Goal: Task Accomplishment & Management: Complete application form

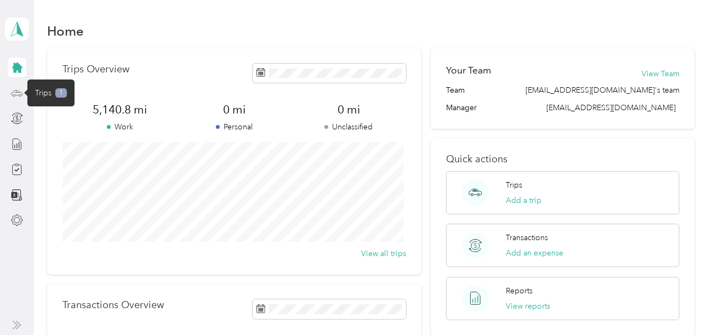
click at [22, 95] on icon at bounding box center [17, 92] width 11 height 5
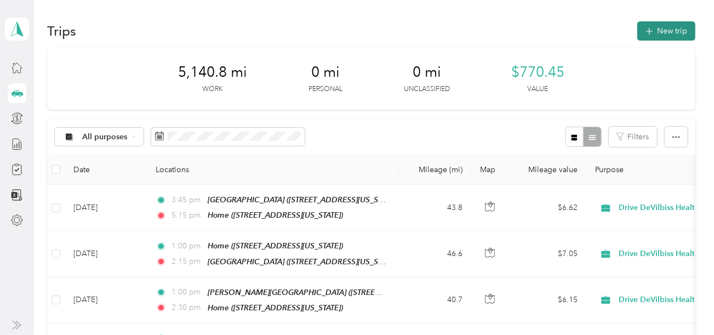
click at [648, 31] on icon "button" at bounding box center [649, 31] width 13 height 13
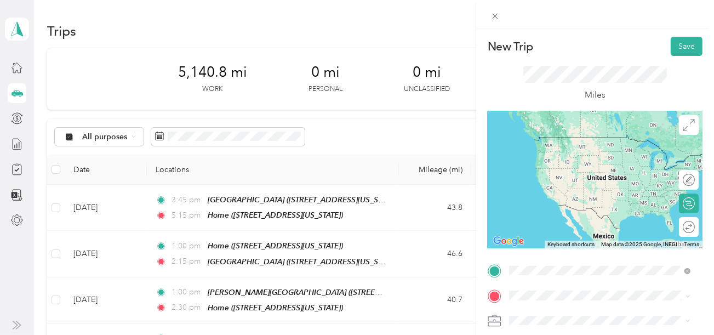
click at [612, 238] on span "[STREET_ADDRESS][US_STATE]" at bounding box center [585, 233] width 110 height 9
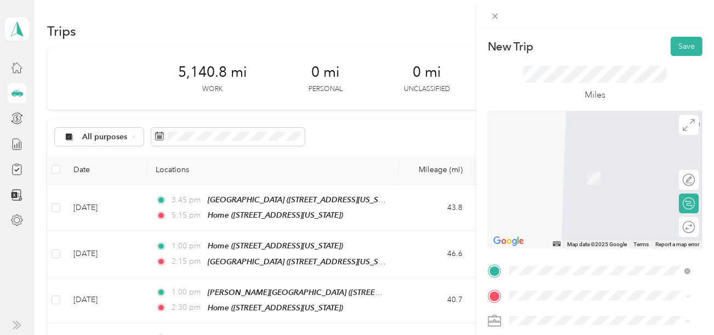
click at [579, 177] on span "[STREET_ADDRESS][PERSON_NAME][US_STATE]" at bounding box center [595, 182] width 130 height 21
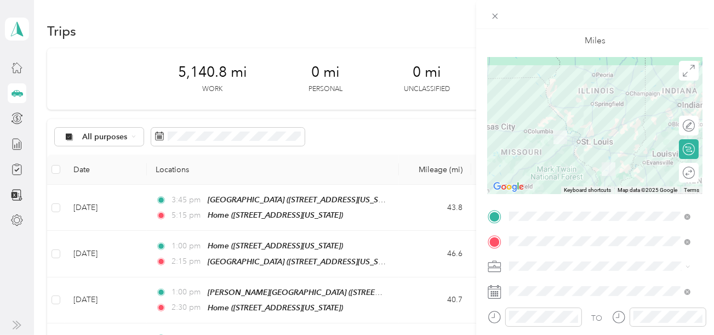
scroll to position [110, 0]
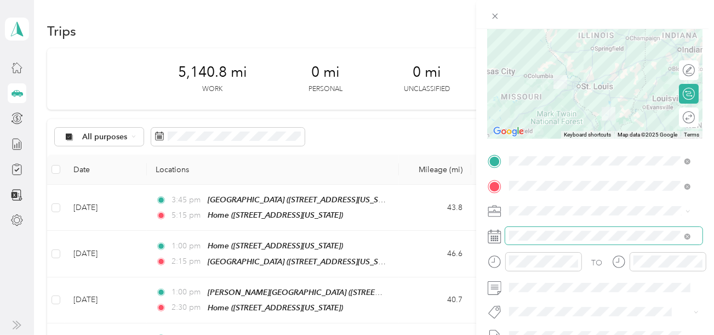
click at [535, 230] on span at bounding box center [603, 236] width 197 height 18
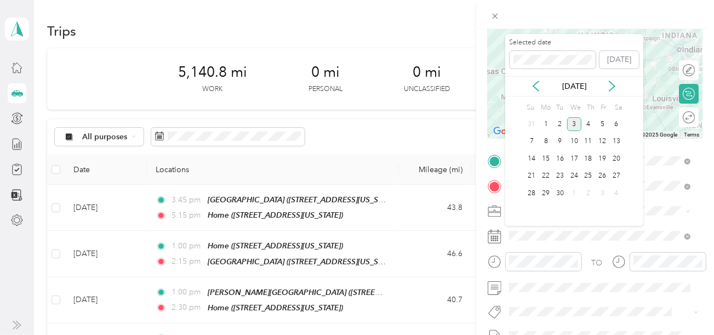
drag, startPoint x: 535, startPoint y: 85, endPoint x: 538, endPoint y: 94, distance: 9.4
click at [535, 86] on icon at bounding box center [536, 86] width 11 height 11
click at [571, 140] on div "6" at bounding box center [574, 142] width 14 height 14
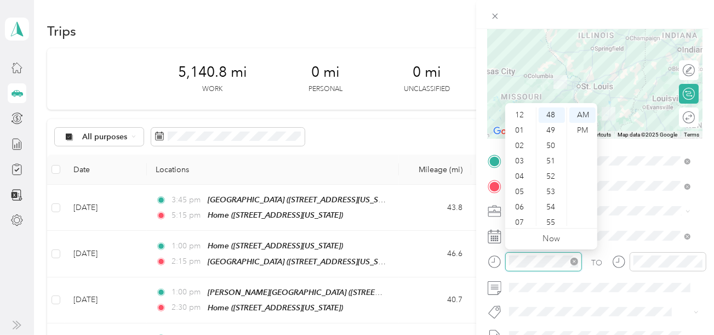
scroll to position [65, 0]
click at [519, 157] on div "07" at bounding box center [521, 157] width 26 height 15
click at [552, 111] on div "00" at bounding box center [552, 114] width 26 height 15
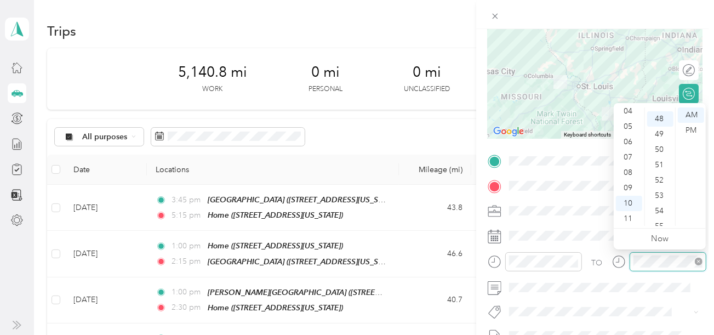
scroll to position [737, 0]
click at [629, 189] on div "09" at bounding box center [629, 187] width 26 height 15
click at [663, 111] on div "30" at bounding box center [660, 112] width 26 height 15
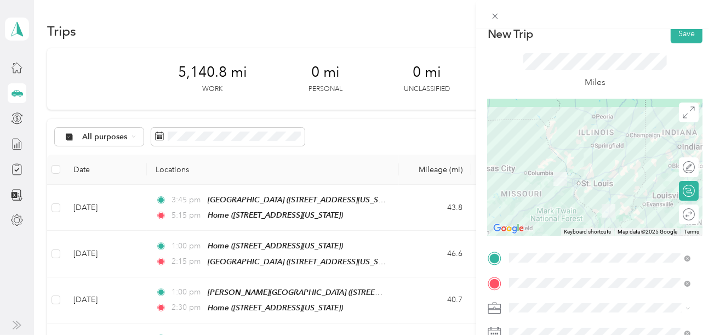
scroll to position [0, 0]
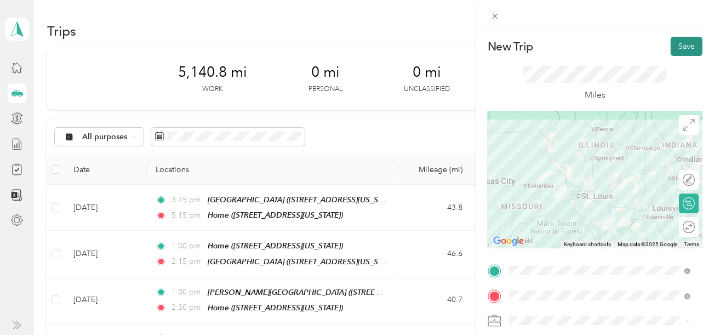
click at [677, 45] on button "Save" at bounding box center [687, 46] width 32 height 19
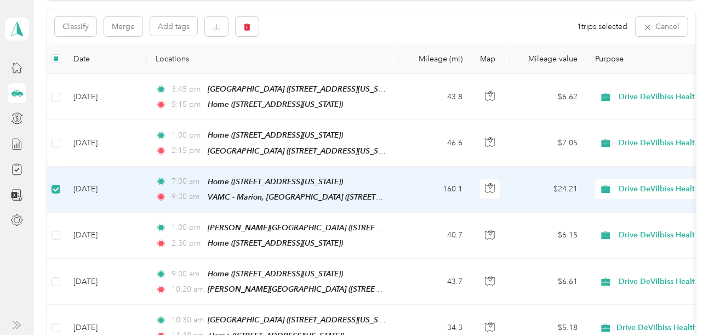
scroll to position [109, 0]
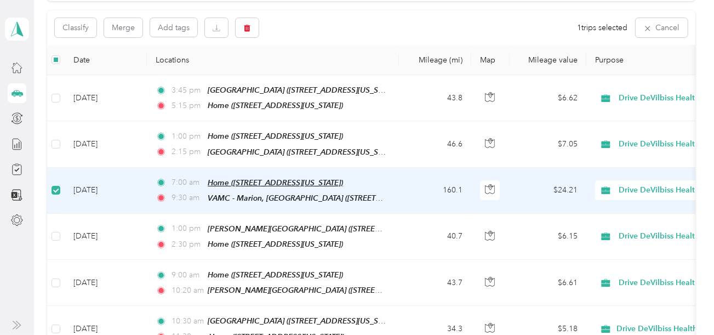
click at [247, 182] on span "Home ([STREET_ADDRESS][US_STATE])" at bounding box center [275, 182] width 135 height 9
click at [253, 194] on span "VAMC - Marion, [GEOGRAPHIC_DATA] ([STREET_ADDRESS][PERSON_NAME][US_STATE])" at bounding box center [363, 198] width 311 height 9
click at [256, 168] on button "Edit Place" at bounding box center [243, 167] width 62 height 19
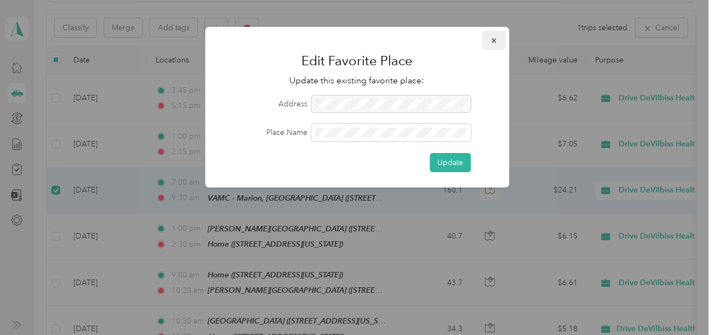
click at [493, 41] on icon "button" at bounding box center [494, 41] width 8 height 8
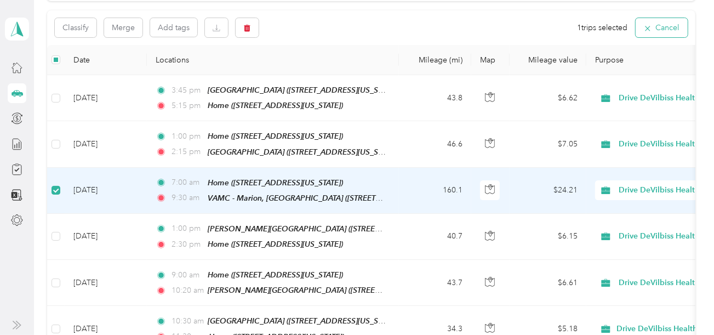
click at [647, 27] on icon "button" at bounding box center [648, 28] width 9 height 9
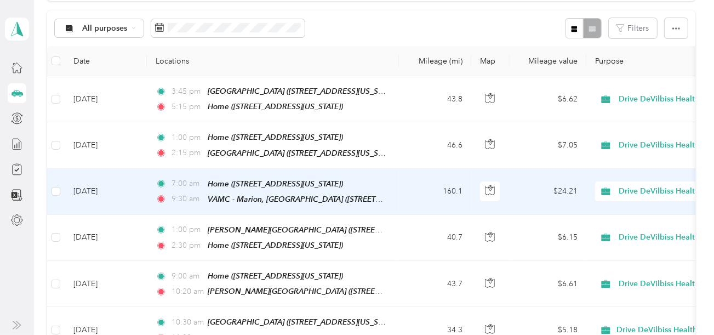
click at [109, 187] on td "[DATE]" at bounding box center [106, 192] width 82 height 46
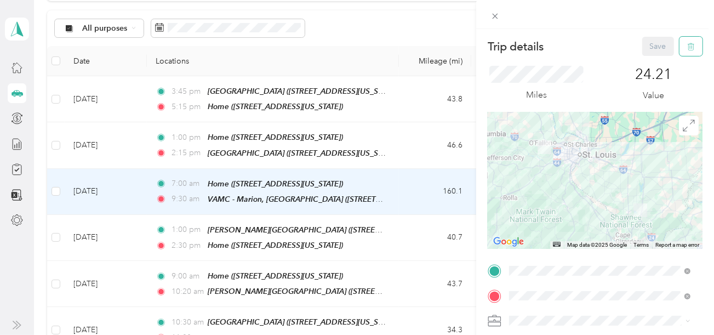
click at [687, 43] on icon "button" at bounding box center [691, 47] width 8 height 8
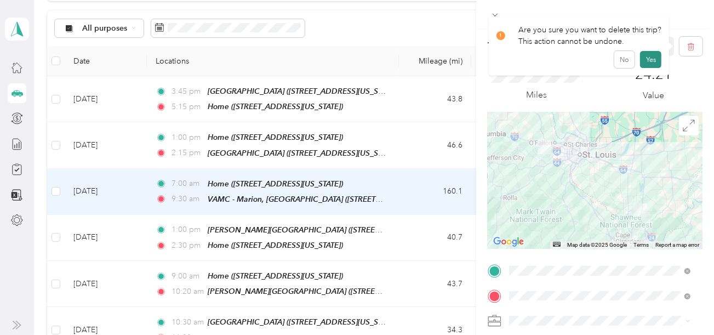
click at [648, 54] on button "Yes" at bounding box center [650, 60] width 21 height 18
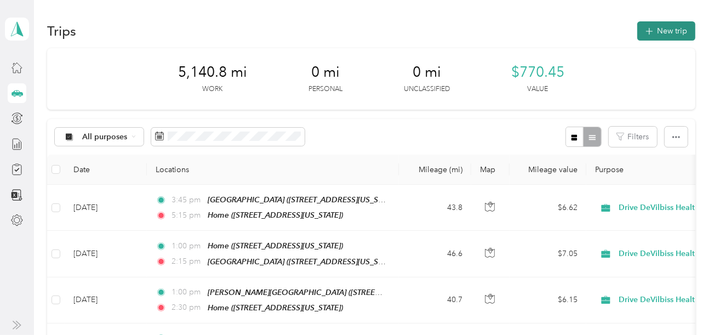
click at [670, 29] on button "New trip" at bounding box center [667, 30] width 58 height 19
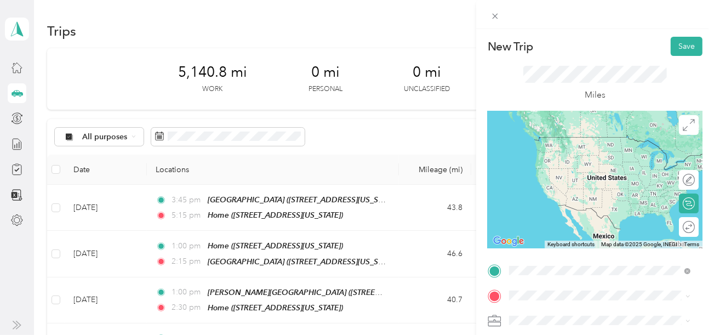
click at [558, 238] on span "[STREET_ADDRESS][US_STATE]" at bounding box center [585, 233] width 110 height 9
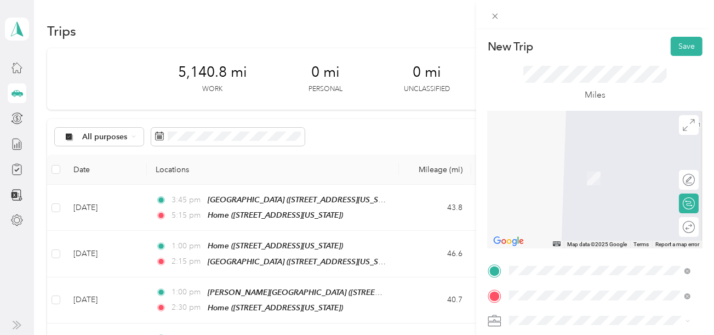
click at [564, 180] on div "VAMC - Marion, IL [STREET_ADDRESS][PERSON_NAME][US_STATE]" at bounding box center [608, 178] width 157 height 35
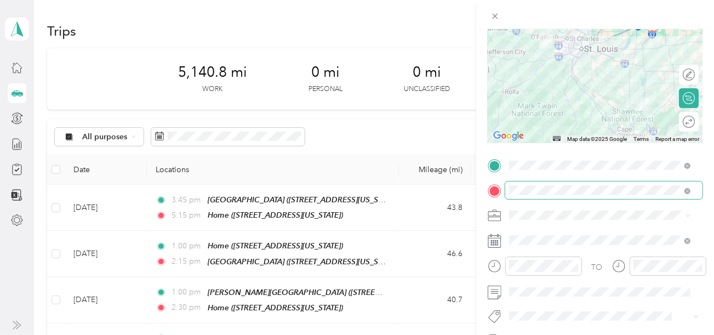
scroll to position [110, 0]
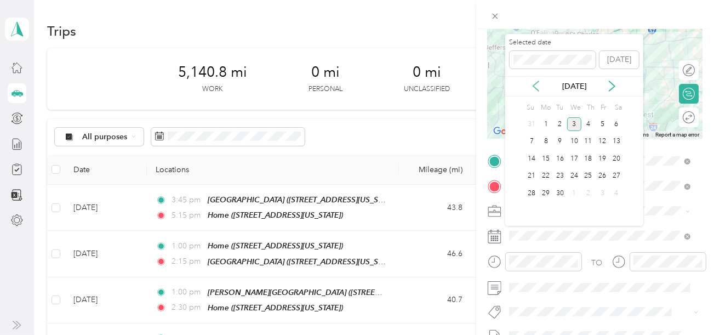
click at [537, 84] on icon at bounding box center [536, 86] width 11 height 11
click at [575, 158] on div "13" at bounding box center [574, 159] width 14 height 14
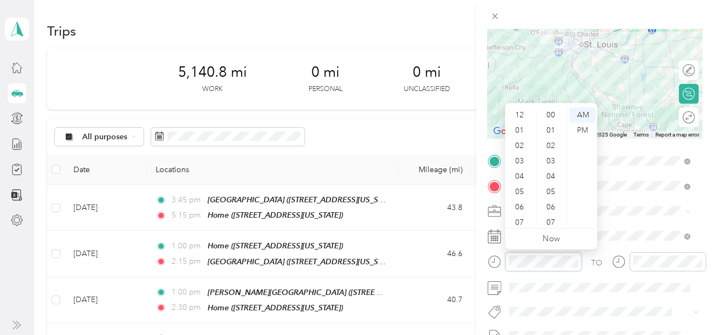
scroll to position [65, 0]
click at [519, 158] on div "07" at bounding box center [521, 157] width 26 height 15
click at [552, 115] on div "00" at bounding box center [552, 114] width 26 height 15
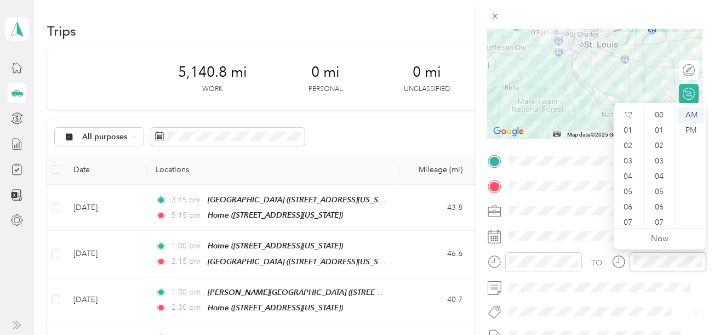
scroll to position [65, 0]
click at [629, 187] on div "09" at bounding box center [629, 187] width 26 height 15
click at [661, 136] on div "30" at bounding box center [660, 136] width 26 height 15
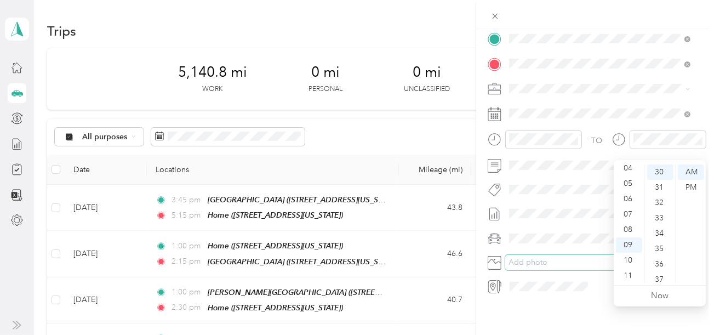
scroll to position [20, 0]
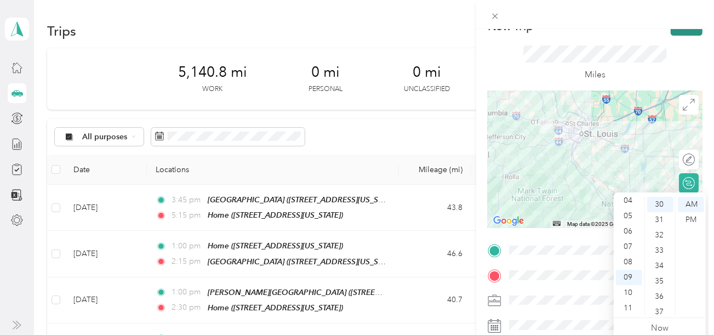
click at [671, 32] on button "Save" at bounding box center [687, 25] width 32 height 19
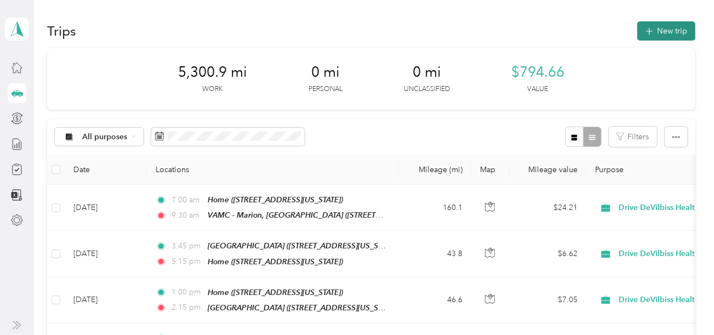
click at [669, 31] on button "New trip" at bounding box center [667, 30] width 58 height 19
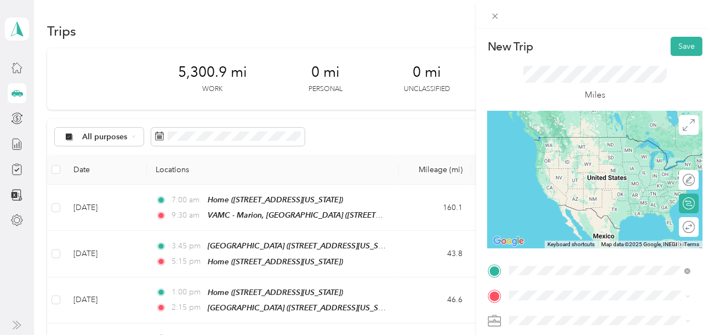
click at [601, 142] on div "VAMC - Marion, [GEOGRAPHIC_DATA]" at bounding box center [608, 141] width 157 height 10
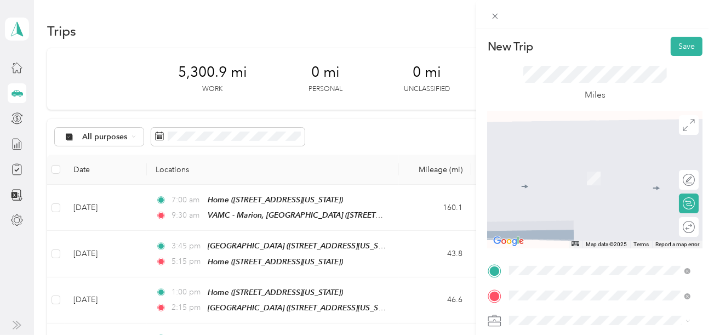
click at [554, 264] on span "[STREET_ADDRESS][US_STATE]" at bounding box center [585, 258] width 110 height 9
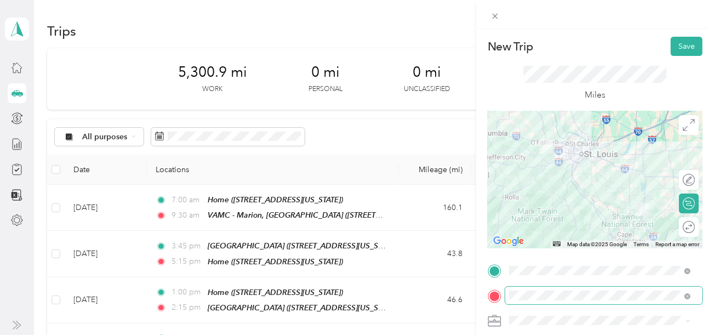
scroll to position [110, 0]
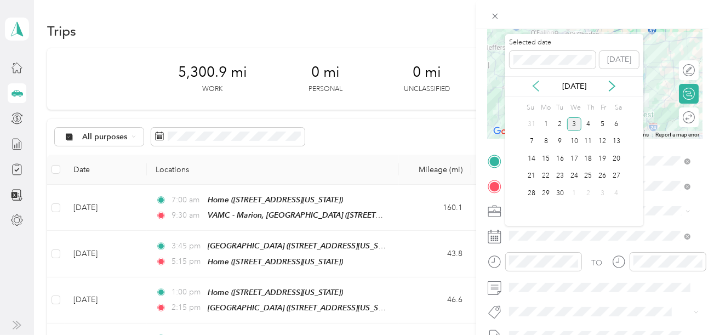
click at [536, 86] on icon at bounding box center [536, 86] width 11 height 11
click at [575, 156] on div "13" at bounding box center [574, 159] width 14 height 14
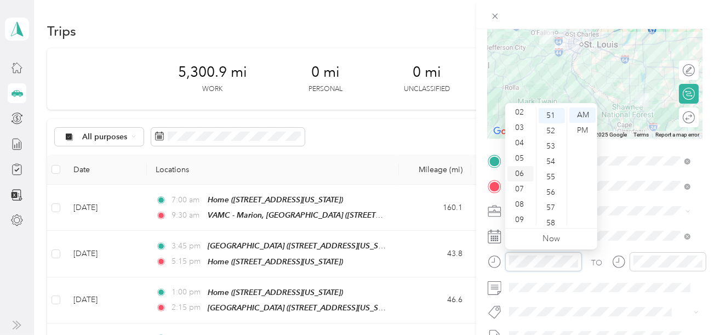
scroll to position [10, 0]
click at [520, 135] on div "02" at bounding box center [521, 135] width 26 height 15
click at [547, 115] on div "00" at bounding box center [552, 114] width 26 height 15
click at [587, 127] on div "PM" at bounding box center [583, 130] width 26 height 15
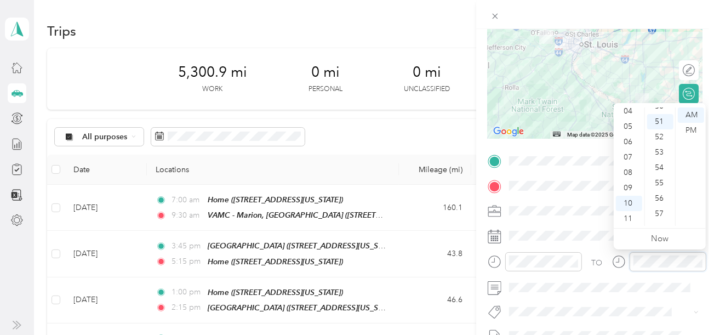
scroll to position [782, 0]
click at [627, 124] on div "05" at bounding box center [629, 126] width 26 height 15
click at [659, 115] on div "00" at bounding box center [660, 114] width 26 height 15
click at [686, 129] on div "PM" at bounding box center [691, 130] width 26 height 15
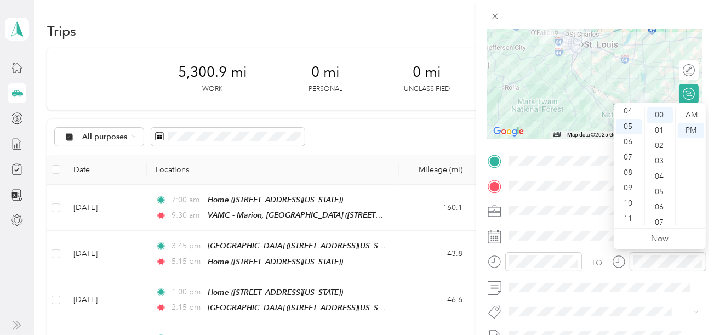
drag, startPoint x: 593, startPoint y: 298, endPoint x: 593, endPoint y: 269, distance: 29.1
click at [593, 297] on div "TO Add photo" at bounding box center [595, 284] width 215 height 265
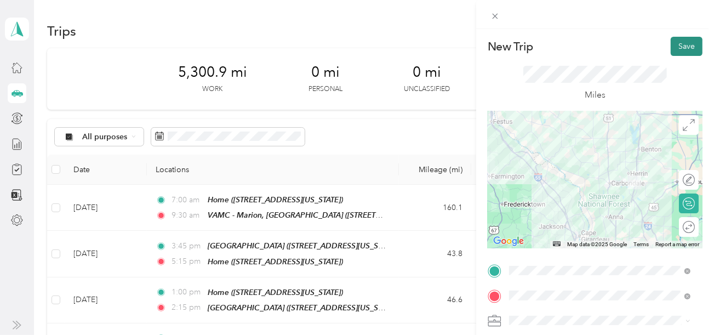
click at [685, 44] on button "Save" at bounding box center [687, 46] width 32 height 19
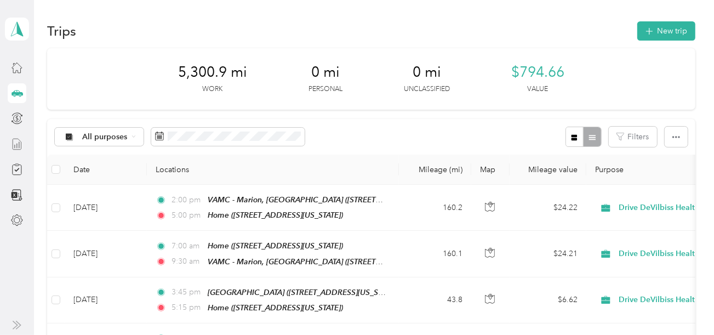
click at [12, 144] on icon at bounding box center [17, 144] width 12 height 12
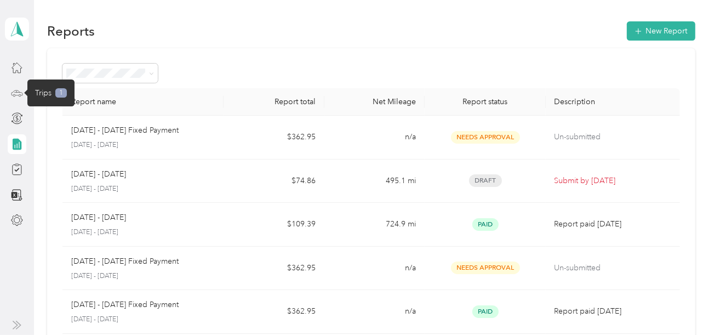
click at [20, 93] on icon at bounding box center [17, 93] width 12 height 12
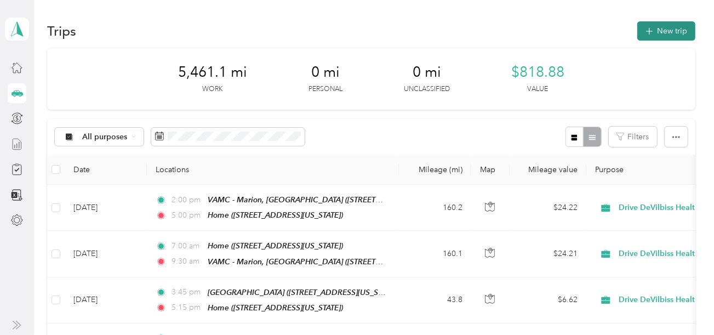
click at [672, 30] on button "New trip" at bounding box center [667, 30] width 58 height 19
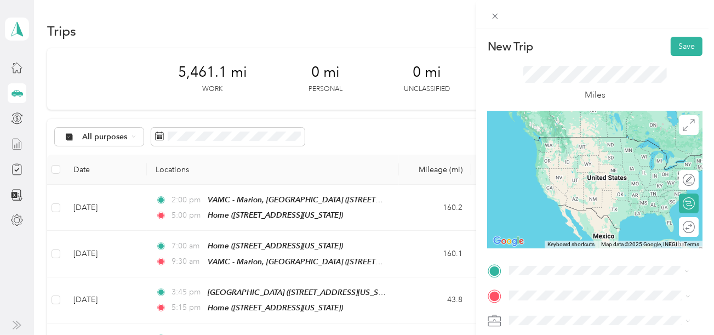
click at [543, 240] on div "Home [STREET_ADDRESS][US_STATE]" at bounding box center [585, 228] width 110 height 23
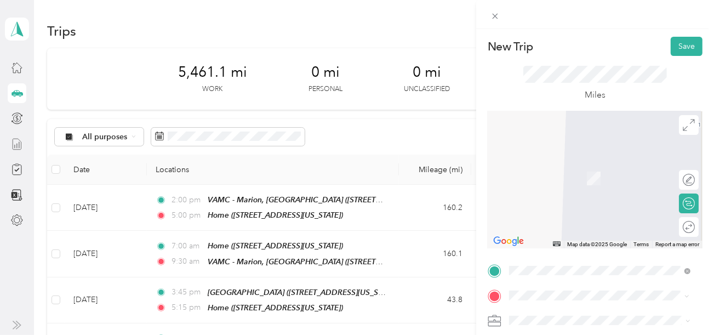
click at [589, 282] on span "[STREET_ADDRESS][US_STATE]" at bounding box center [585, 286] width 110 height 9
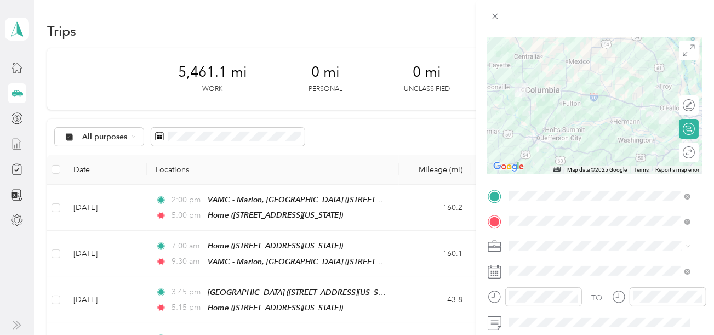
scroll to position [110, 0]
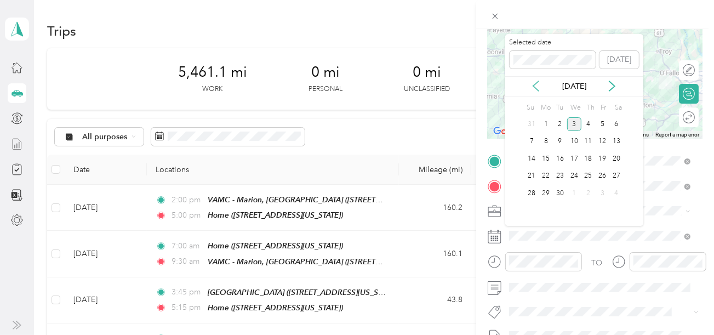
click at [536, 87] on icon at bounding box center [536, 86] width 11 height 11
click at [557, 192] on div "26" at bounding box center [560, 193] width 14 height 14
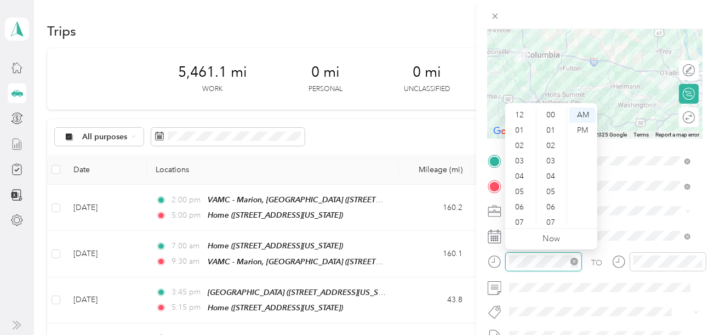
scroll to position [65, 0]
click at [522, 156] on div "07" at bounding box center [521, 157] width 26 height 15
click at [551, 156] on div "30" at bounding box center [552, 157] width 26 height 15
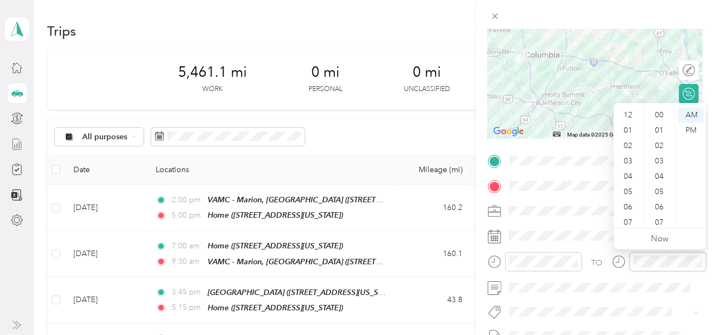
scroll to position [65, 0]
click at [632, 186] on div "09" at bounding box center [629, 187] width 26 height 15
click at [660, 157] on div "30" at bounding box center [660, 157] width 26 height 15
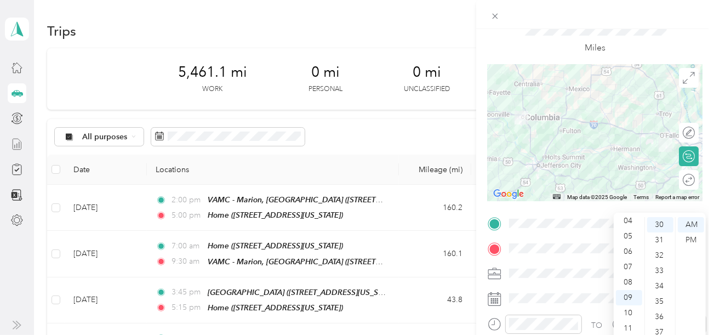
scroll to position [0, 0]
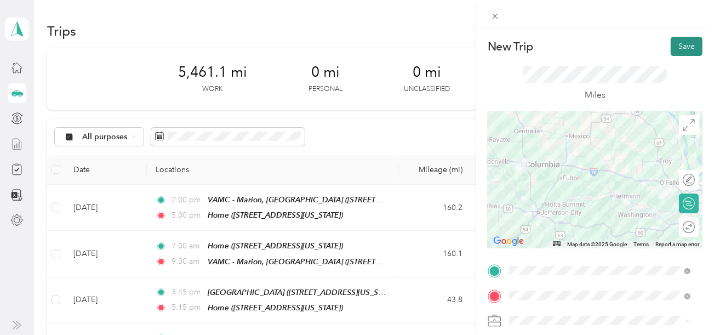
click at [675, 47] on button "Save" at bounding box center [687, 46] width 32 height 19
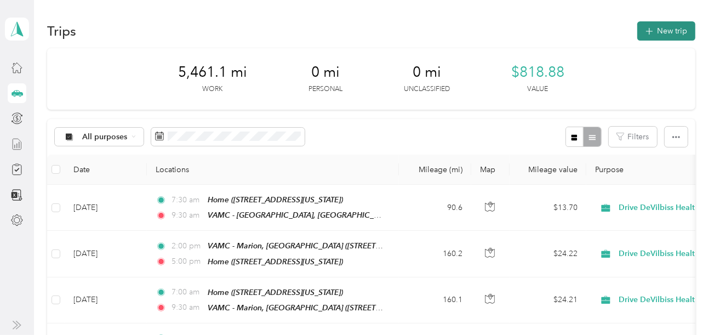
click at [668, 36] on button "New trip" at bounding box center [667, 30] width 58 height 19
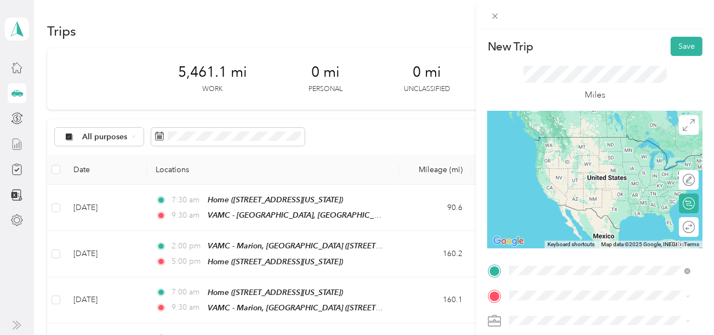
click at [581, 258] on span "[STREET_ADDRESS][US_STATE]" at bounding box center [585, 262] width 110 height 9
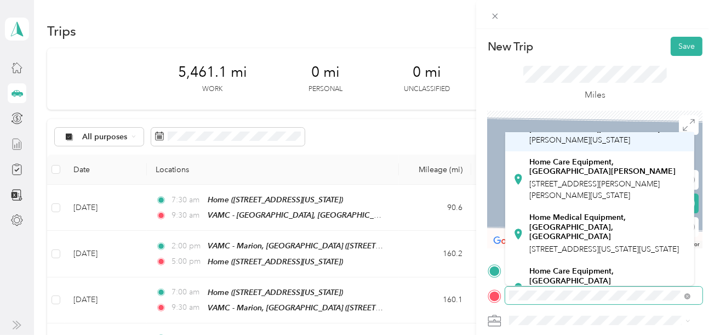
scroll to position [164, 0]
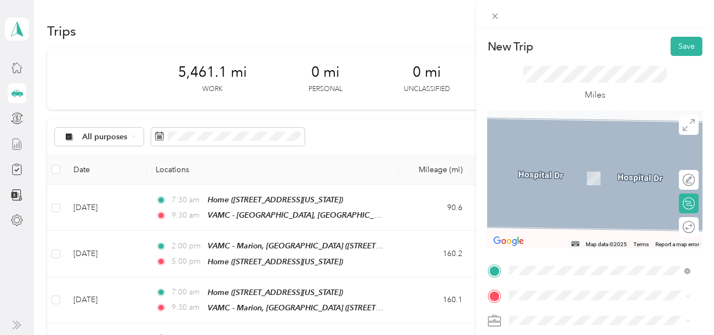
click at [603, 272] on span "[STREET_ADDRESS][PERSON_NAME][US_STATE]" at bounding box center [595, 282] width 130 height 21
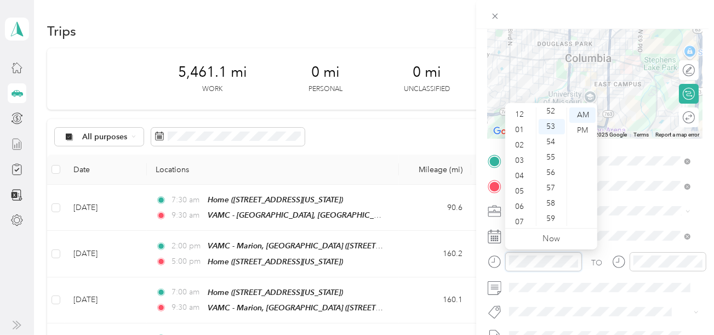
scroll to position [0, 0]
click at [518, 129] on div "01" at bounding box center [521, 130] width 26 height 15
click at [551, 112] on div "00" at bounding box center [552, 114] width 26 height 15
click at [585, 128] on div "PM" at bounding box center [583, 130] width 26 height 15
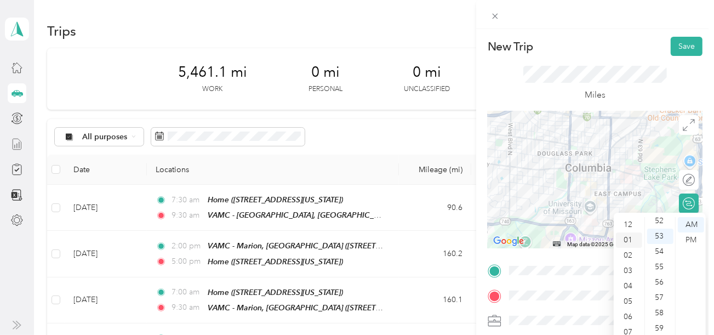
click at [630, 240] on div "01" at bounding box center [629, 239] width 26 height 15
click at [660, 264] on ul "00 01 02 03 04 05 06 07 08 09 10 11 12 13 14 15 16 17 18 19 20 21 22 23 24 25 2…" at bounding box center [660, 276] width 31 height 118
click at [690, 236] on div "PM" at bounding box center [691, 239] width 26 height 15
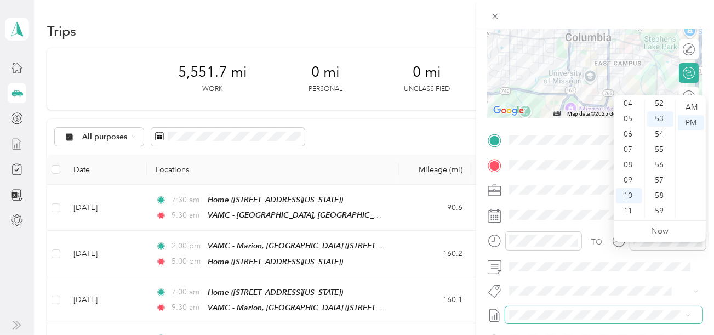
scroll to position [164, 0]
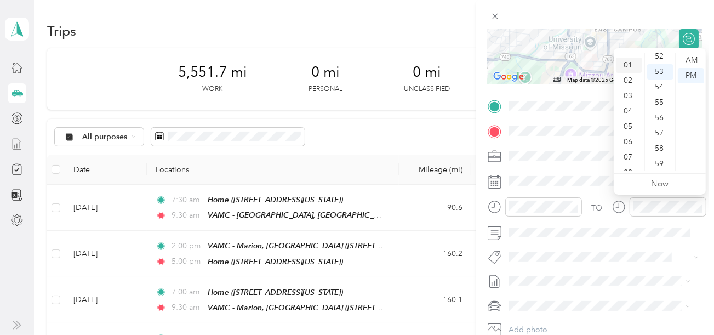
click at [627, 68] on div "01" at bounding box center [629, 65] width 26 height 15
click at [630, 72] on div "01" at bounding box center [629, 75] width 26 height 15
click at [661, 71] on div "10" at bounding box center [660, 69] width 26 height 15
drag, startPoint x: 689, startPoint y: 76, endPoint x: 687, endPoint y: 82, distance: 6.3
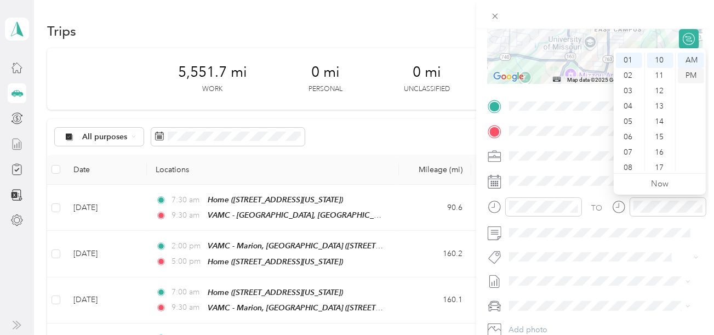
click at [689, 75] on div "PM" at bounding box center [691, 75] width 26 height 15
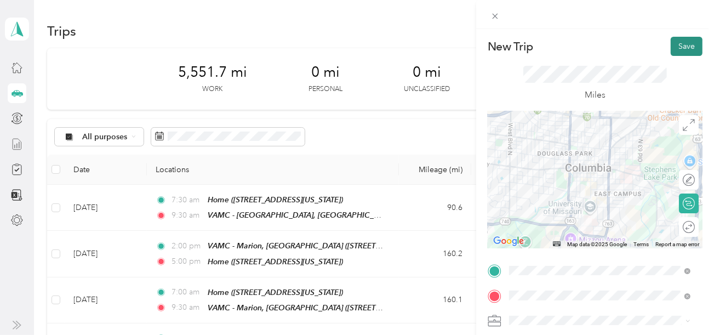
click at [680, 38] on button "Save" at bounding box center [687, 46] width 32 height 19
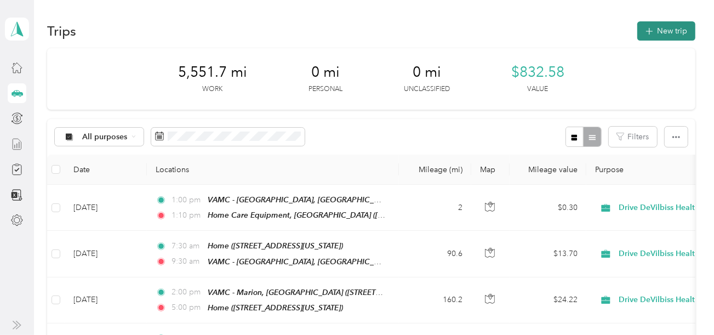
click at [648, 34] on icon "button" at bounding box center [649, 31] width 13 height 13
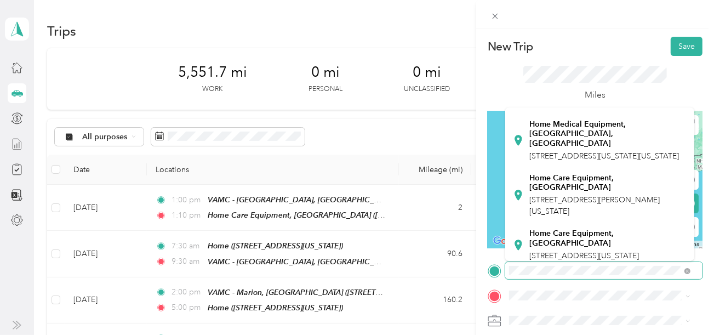
scroll to position [219, 0]
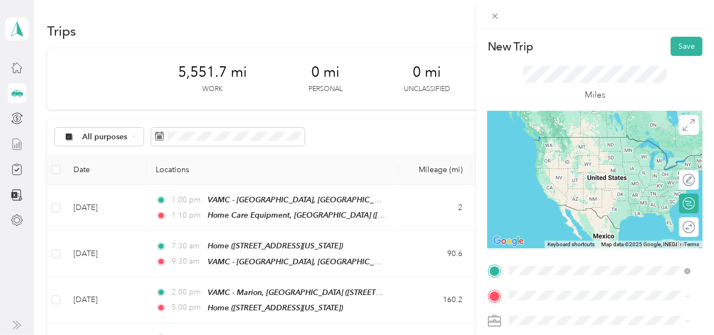
click at [614, 176] on div "Home Care Equipment, Columbia [STREET_ADDRESS][PERSON_NAME][US_STATE]" at bounding box center [608, 194] width 157 height 44
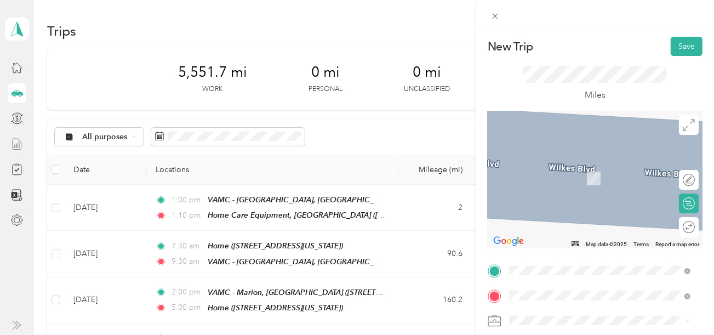
click at [569, 183] on div "Home [STREET_ADDRESS][US_STATE]" at bounding box center [585, 172] width 110 height 23
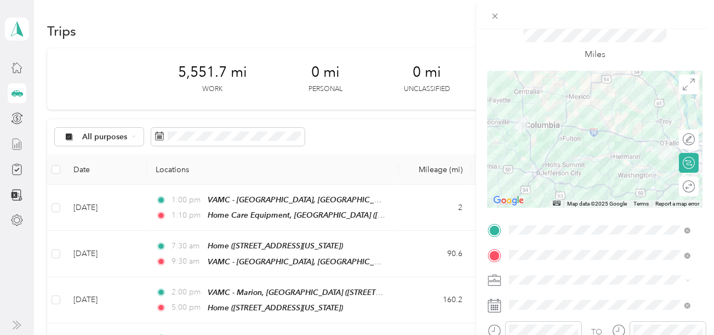
scroll to position [110, 0]
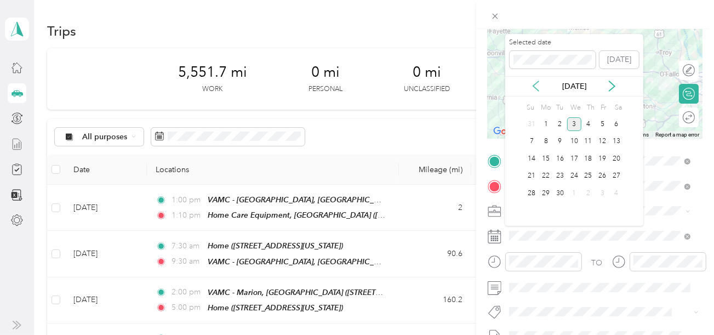
click at [540, 87] on icon at bounding box center [536, 86] width 11 height 11
click at [558, 192] on div "26" at bounding box center [560, 193] width 14 height 14
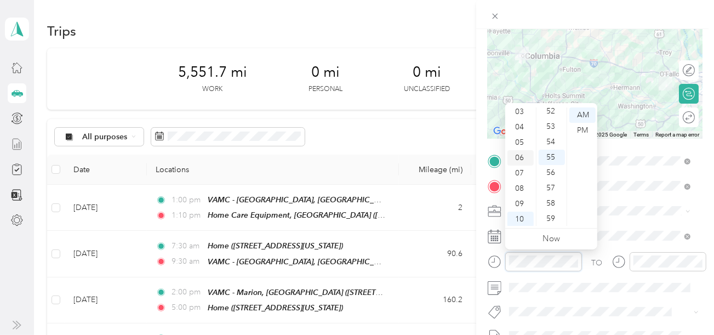
scroll to position [10, 0]
click at [520, 133] on div "02" at bounding box center [521, 135] width 26 height 15
click at [551, 118] on div "00" at bounding box center [552, 114] width 26 height 15
click at [583, 133] on div "PM" at bounding box center [583, 130] width 26 height 15
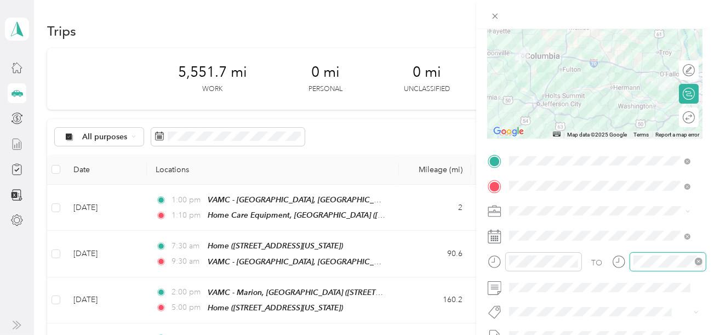
scroll to position [802, 0]
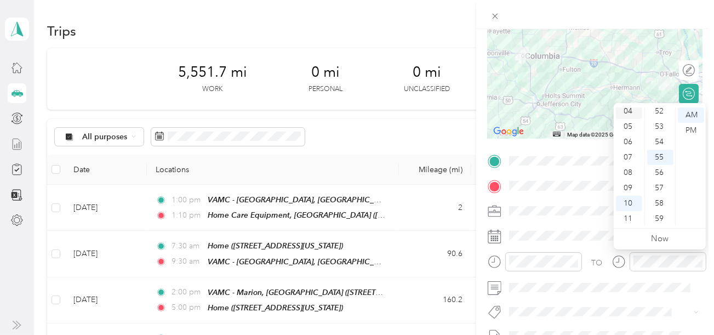
click at [628, 110] on div "04" at bounding box center [629, 111] width 26 height 15
drag, startPoint x: 659, startPoint y: 115, endPoint x: 672, endPoint y: 128, distance: 18.2
click at [659, 115] on div "00" at bounding box center [660, 114] width 26 height 15
click at [690, 130] on div "PM" at bounding box center [691, 130] width 26 height 15
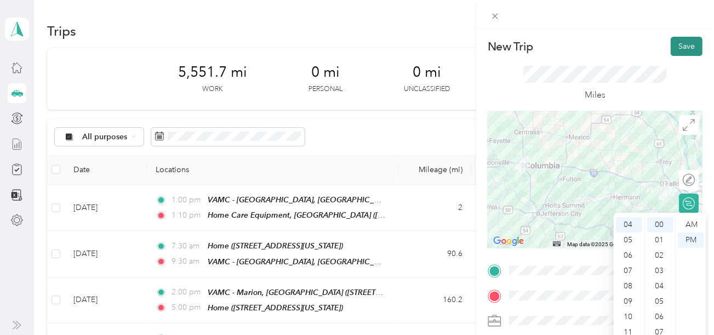
click at [686, 41] on button "Save" at bounding box center [687, 46] width 32 height 19
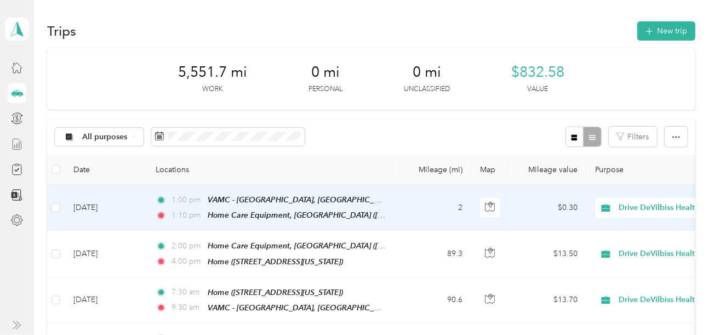
click at [106, 207] on td "[DATE]" at bounding box center [106, 208] width 82 height 46
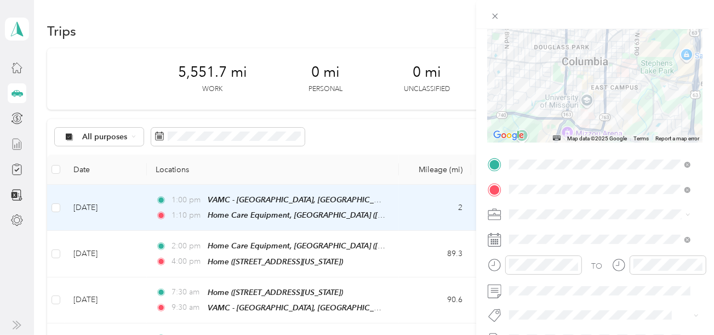
scroll to position [110, 0]
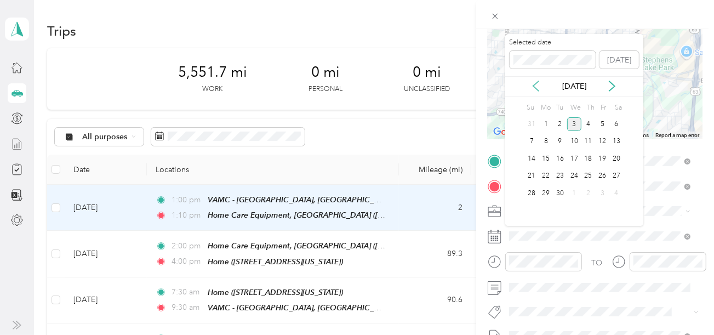
click at [536, 85] on icon at bounding box center [536, 86] width 11 height 11
click at [558, 195] on div "26" at bounding box center [560, 193] width 14 height 14
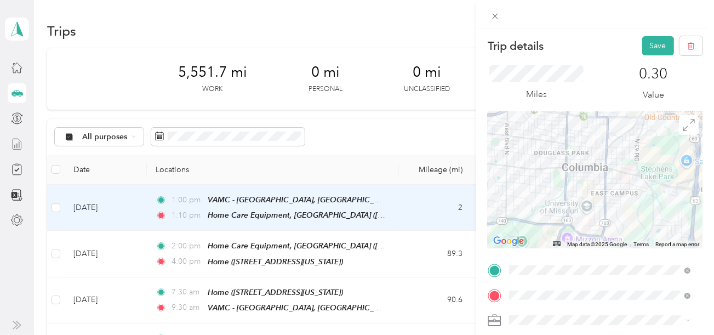
scroll to position [0, 0]
click at [650, 46] on button "Save" at bounding box center [659, 46] width 32 height 19
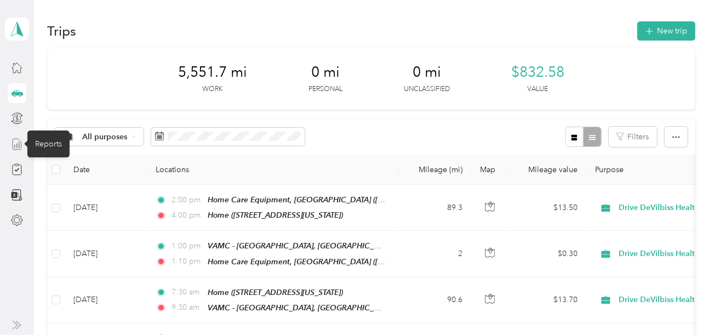
click at [19, 144] on line at bounding box center [19, 145] width 0 height 6
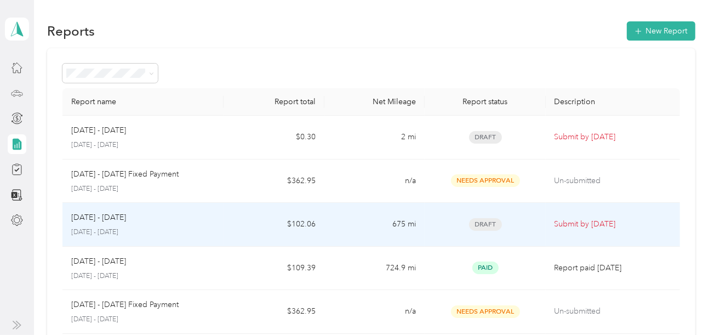
click at [193, 224] on div "[DATE] - [DATE] [DATE] - [DATE]" at bounding box center [143, 225] width 144 height 26
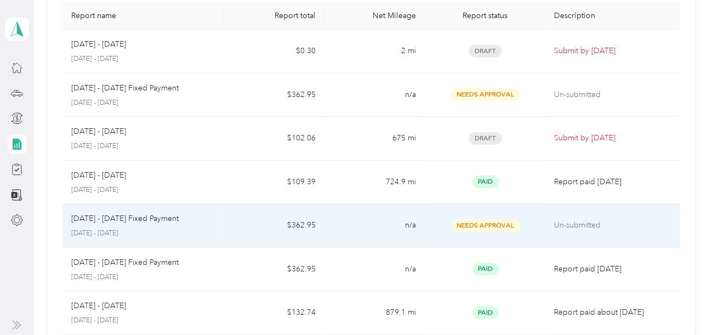
scroll to position [110, 0]
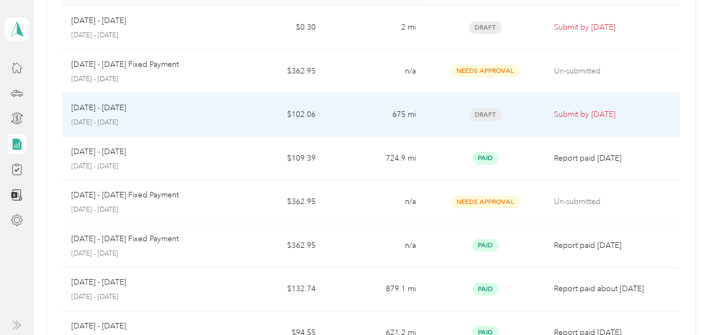
click at [111, 109] on p "[DATE] - [DATE]" at bounding box center [98, 108] width 55 height 12
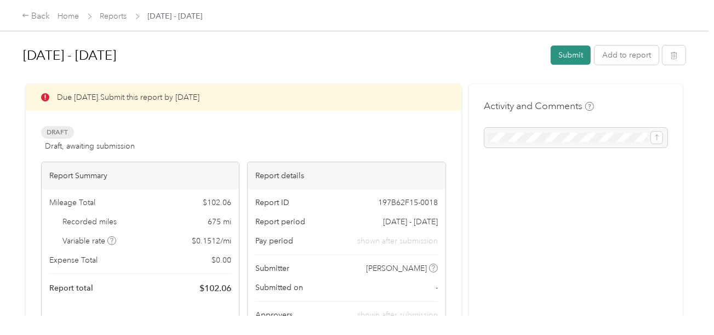
click at [562, 55] on button "Submit" at bounding box center [571, 55] width 40 height 19
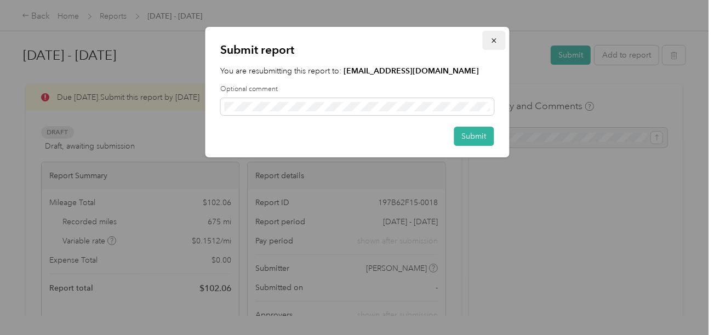
click at [497, 37] on icon "button" at bounding box center [494, 41] width 8 height 8
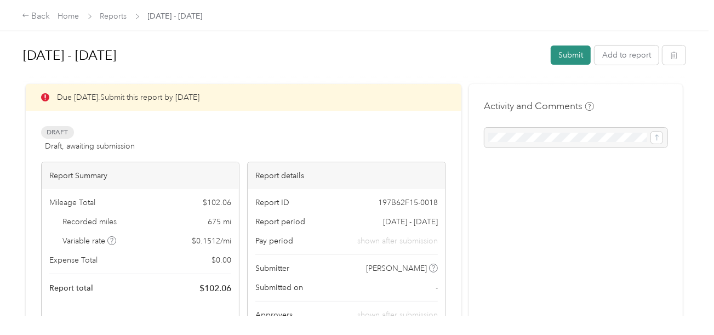
click at [566, 53] on button "Submit" at bounding box center [571, 55] width 40 height 19
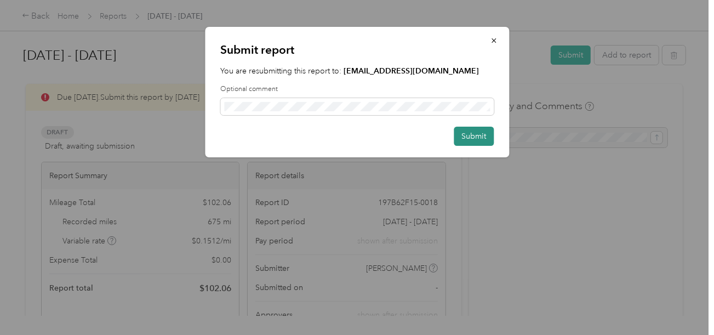
click at [483, 136] on button "Submit" at bounding box center [474, 136] width 40 height 19
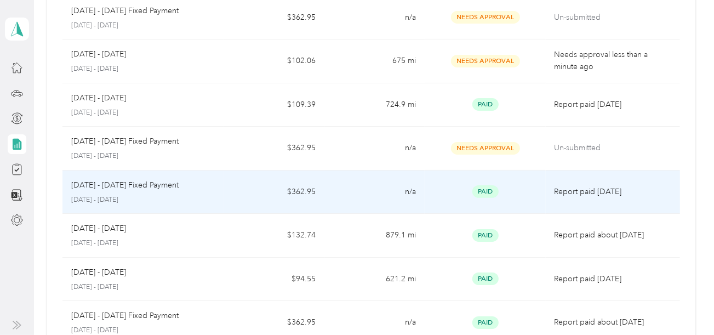
scroll to position [164, 0]
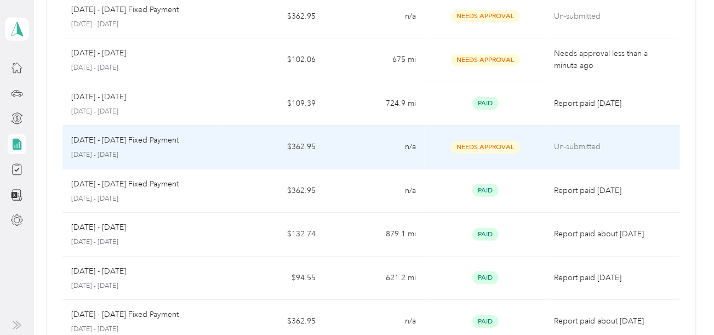
click at [213, 150] on p "[DATE] - [DATE]" at bounding box center [143, 155] width 144 height 10
